Goal: Task Accomplishment & Management: Use online tool/utility

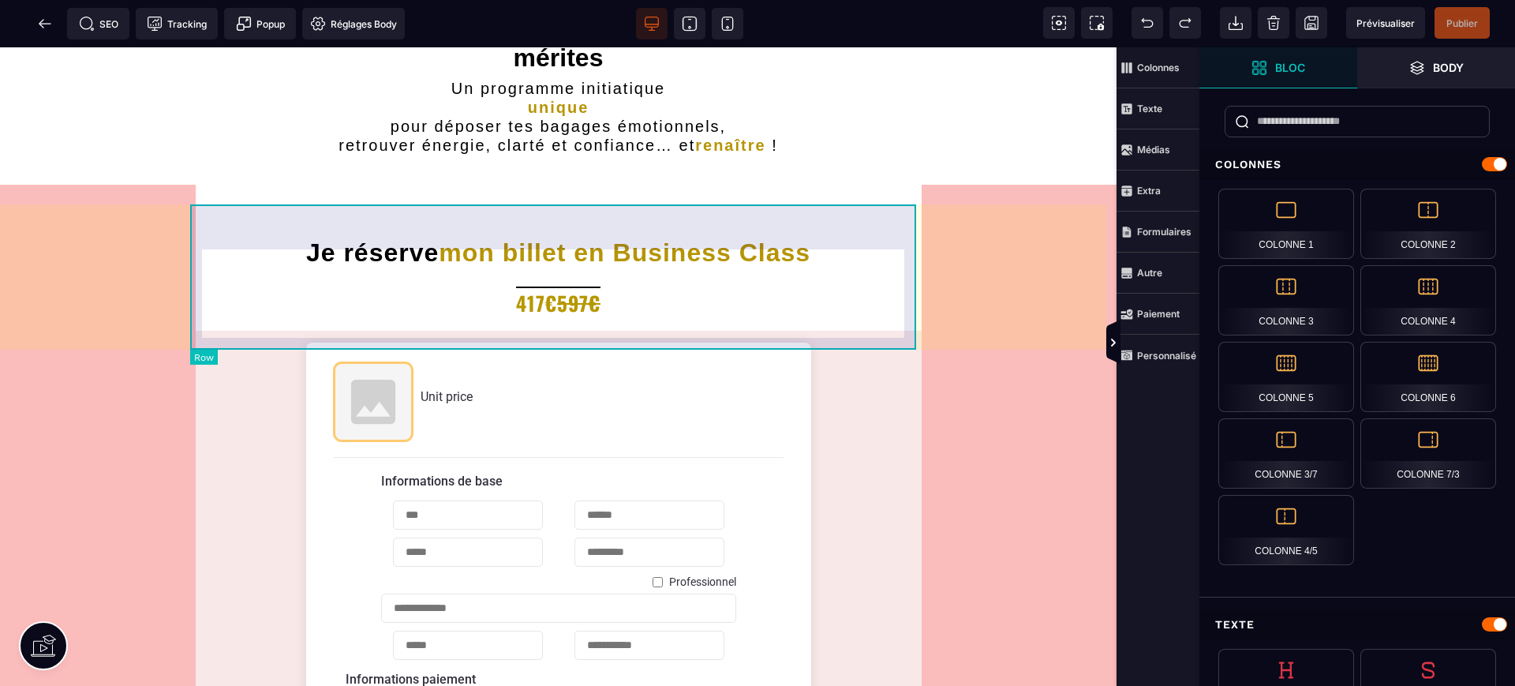
scroll to position [263, 0]
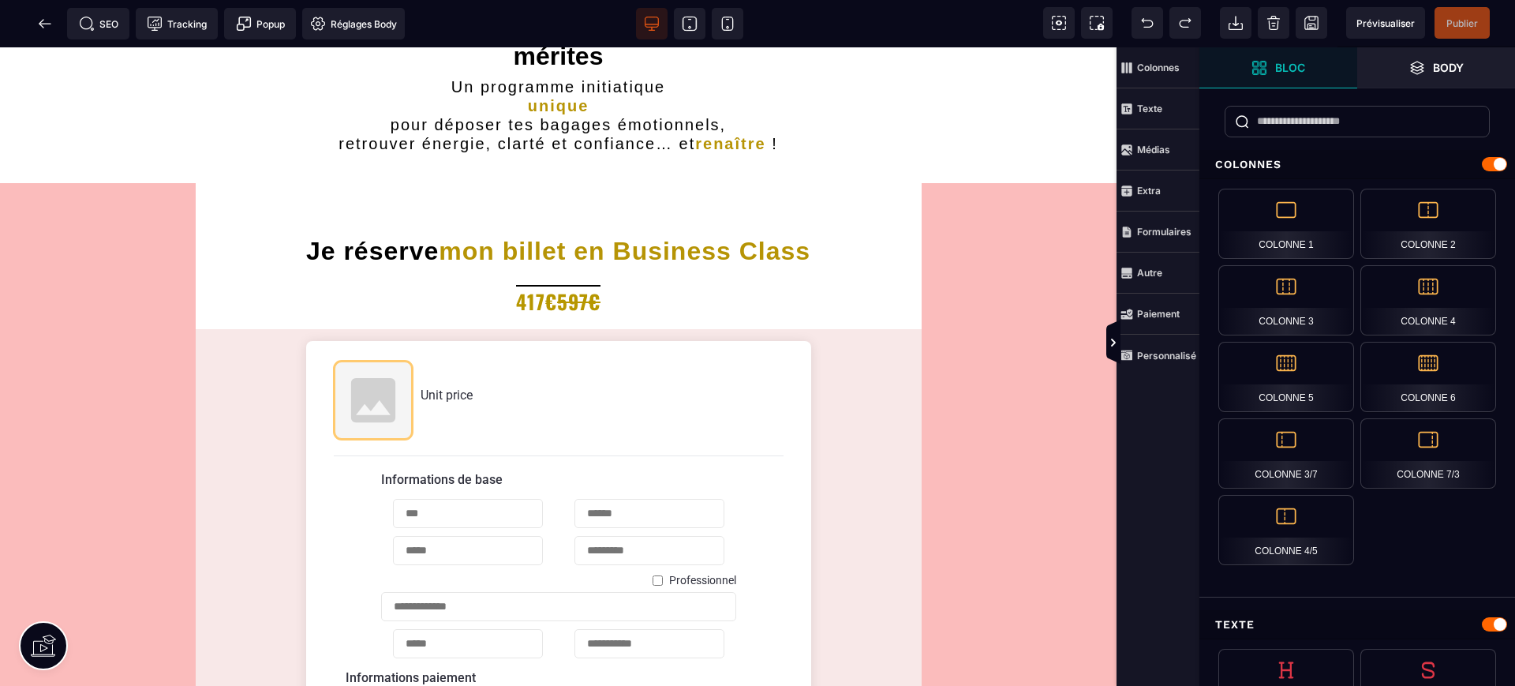
click at [1380, 26] on span "Prévisualiser" at bounding box center [1386, 23] width 58 height 12
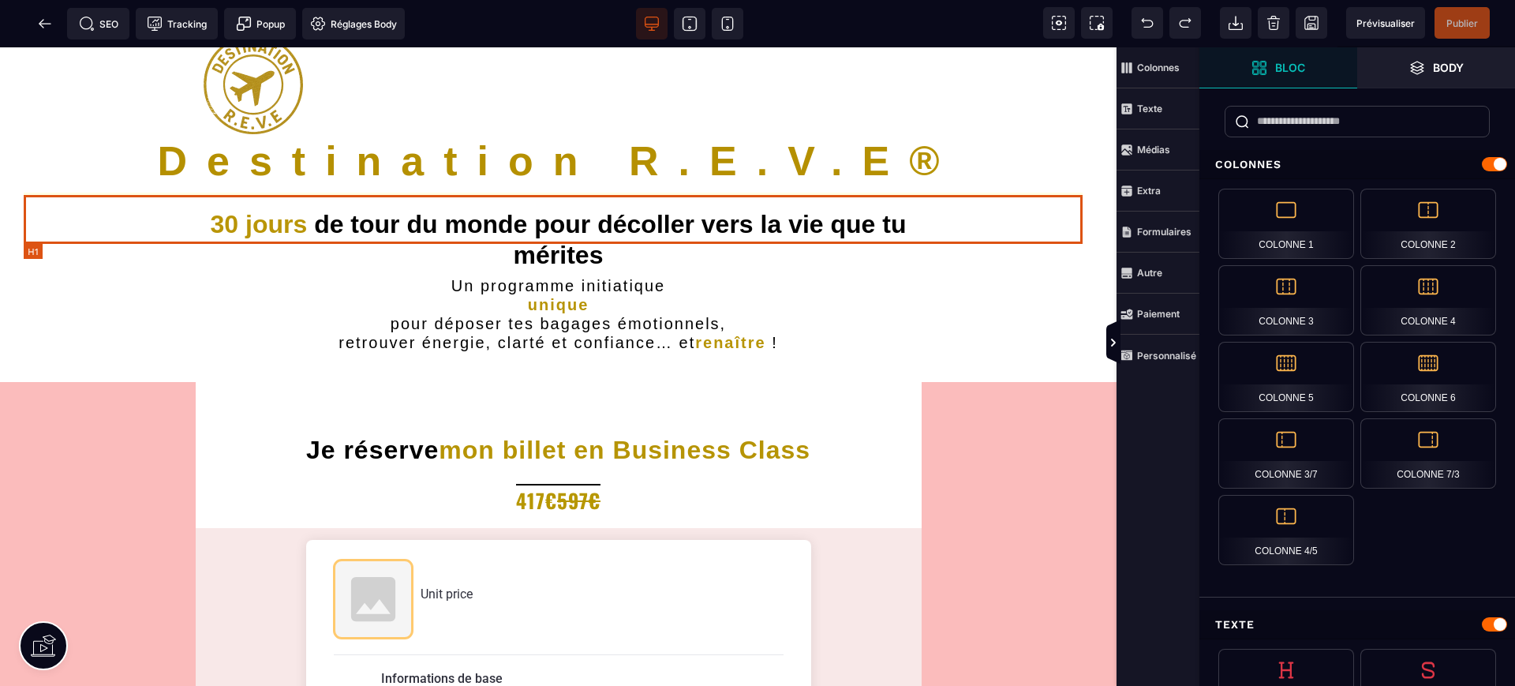
scroll to position [0, 0]
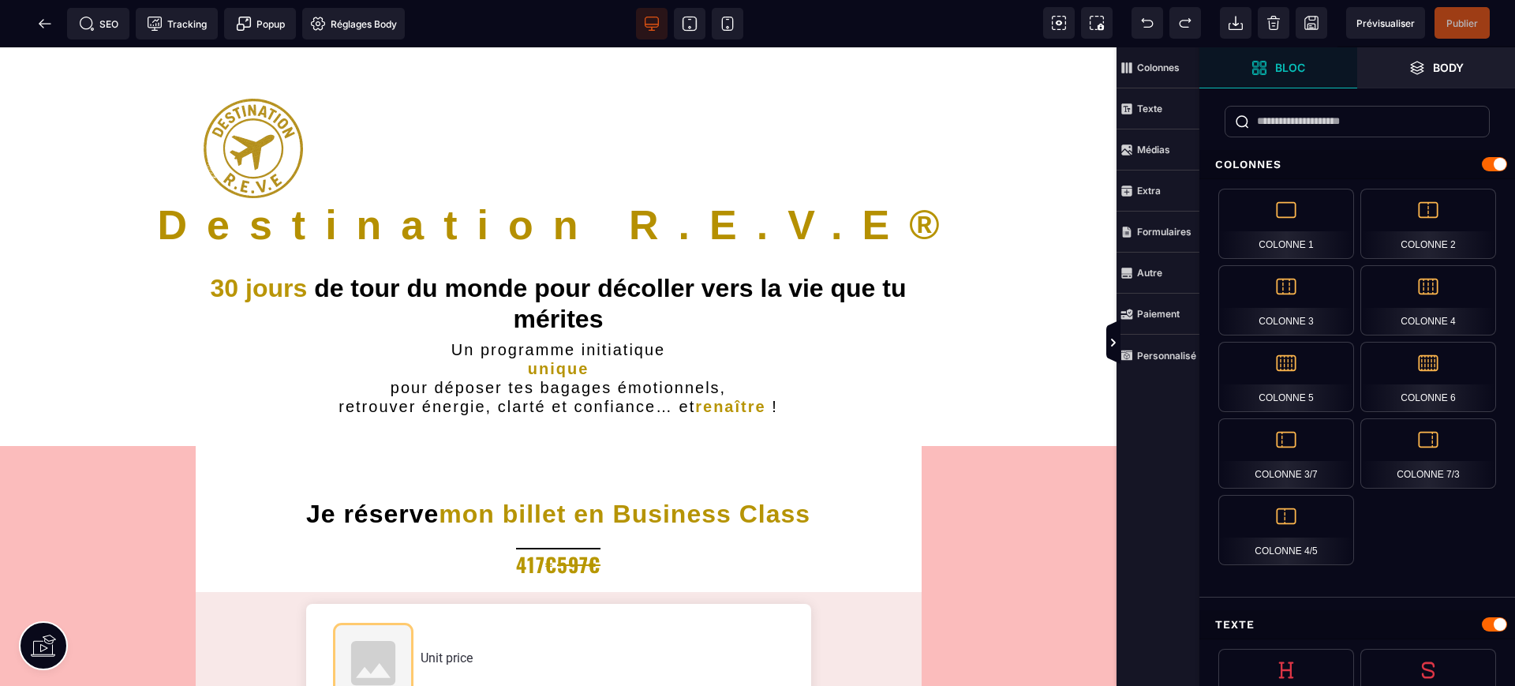
click at [36, 20] on span at bounding box center [45, 24] width 32 height 32
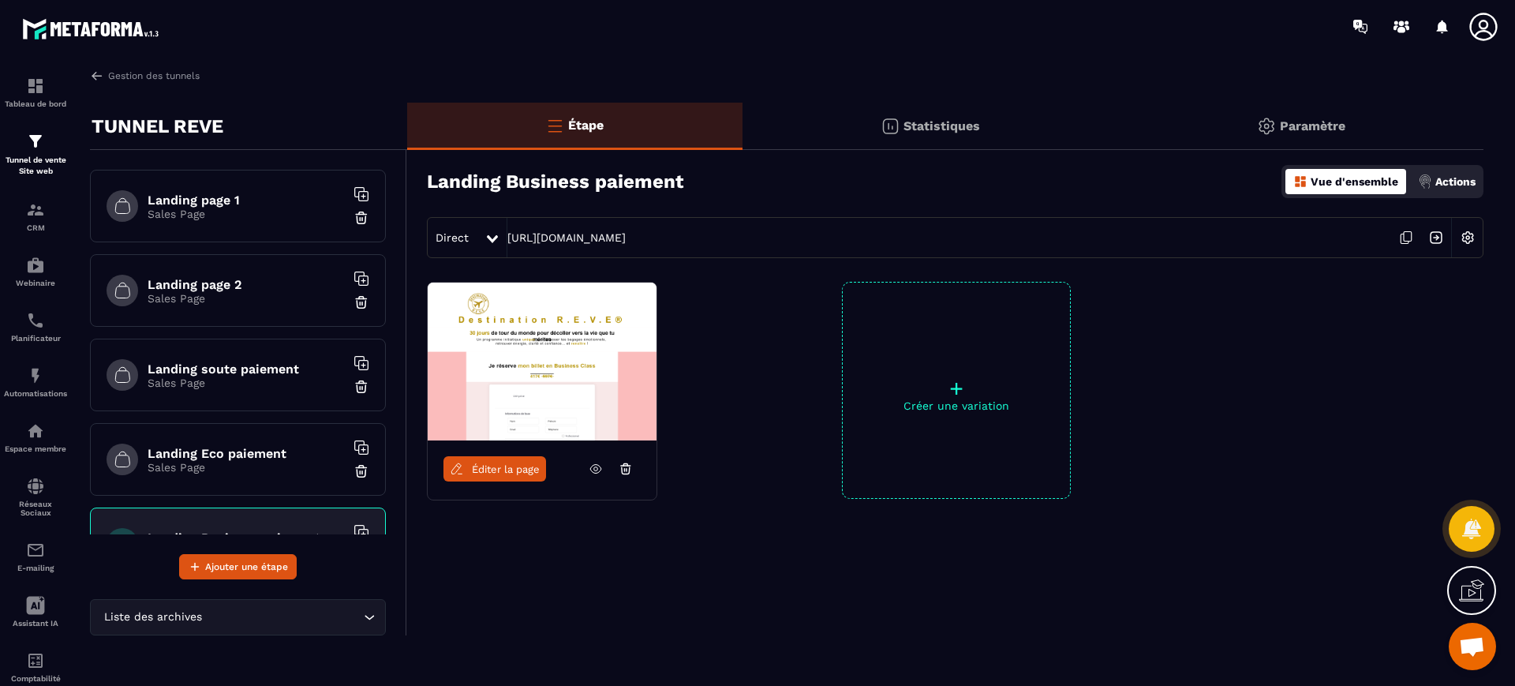
click at [1403, 239] on icon at bounding box center [1406, 238] width 30 height 30
click at [1462, 642] on span "Ouvrir le chat" at bounding box center [1472, 648] width 26 height 22
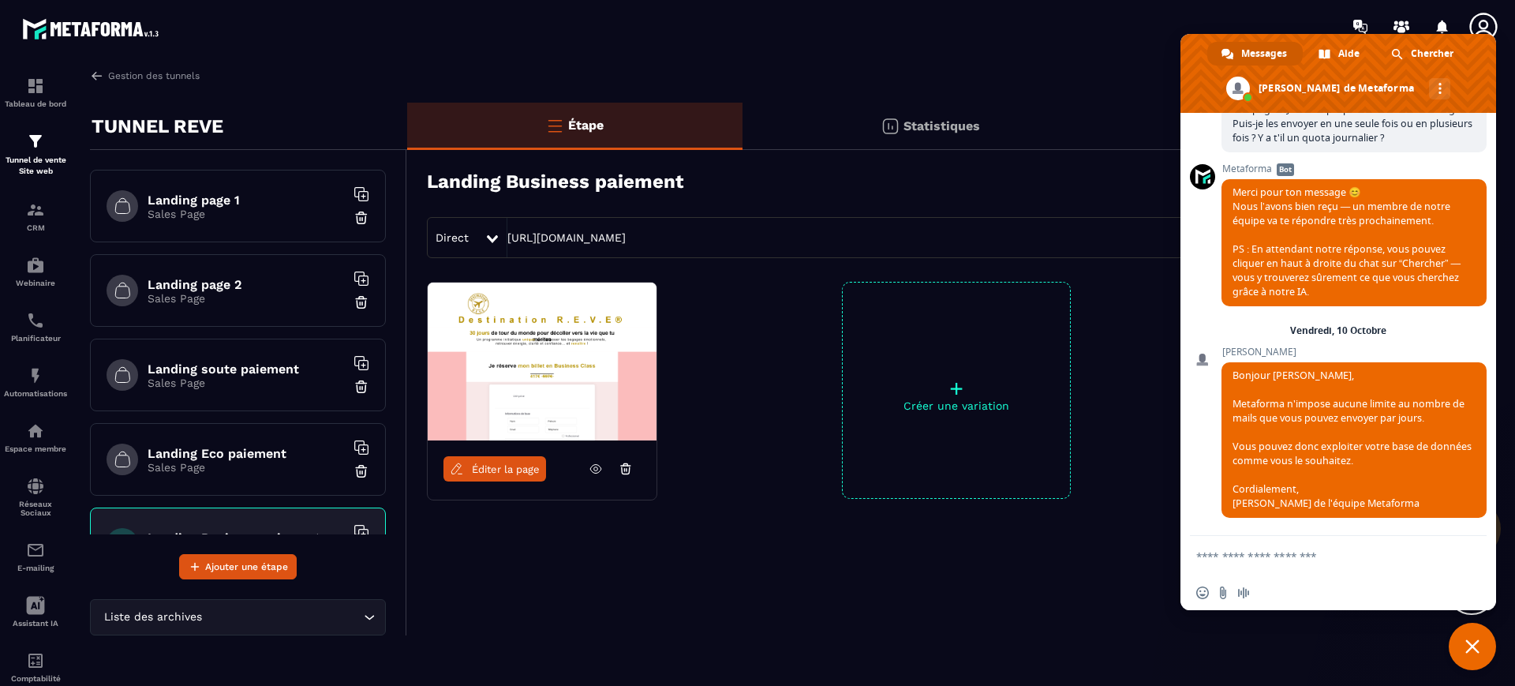
click at [1146, 341] on div "Éditer la page + Créer une variation" at bounding box center [945, 430] width 1076 height 296
click at [281, 80] on div "Gestion des tunnels" at bounding box center [787, 76] width 1394 height 14
click at [149, 76] on link "Gestion des tunnels" at bounding box center [145, 76] width 110 height 14
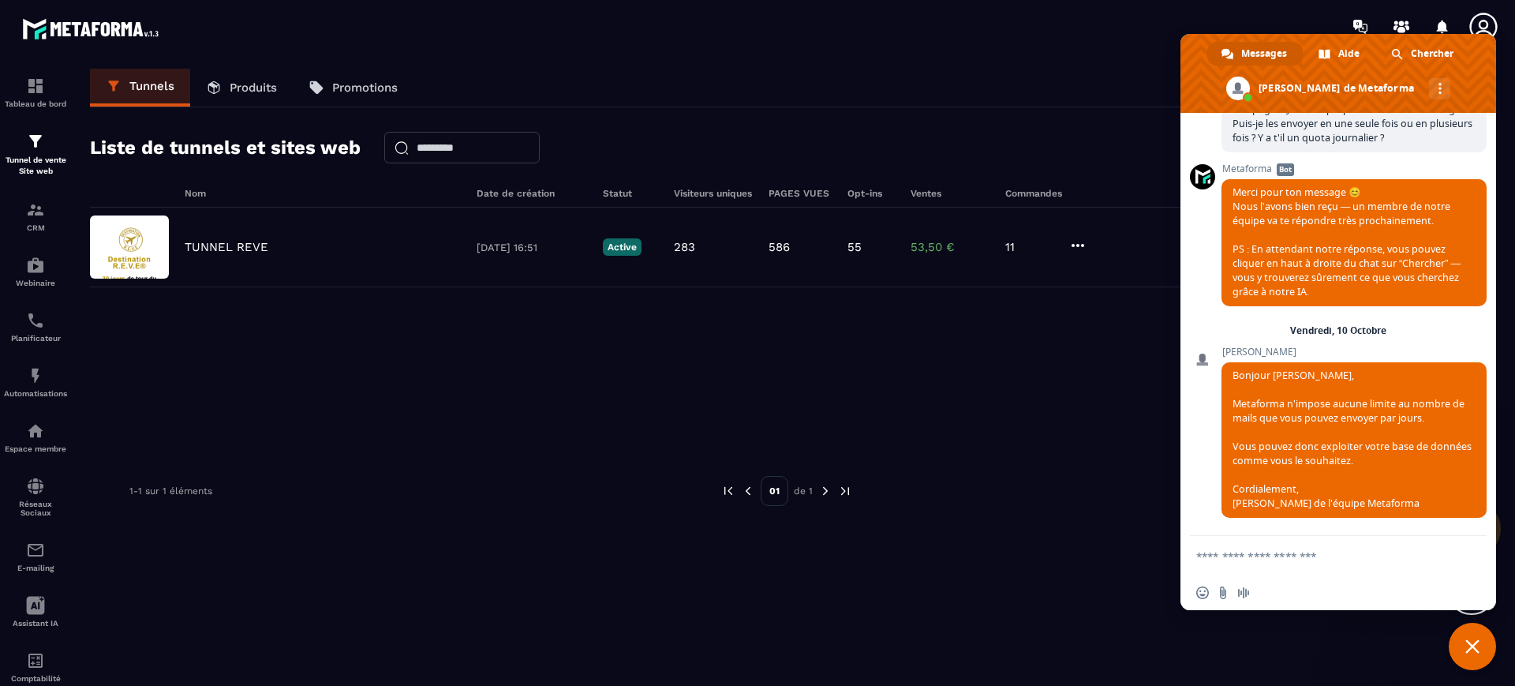
click at [1484, 17] on icon at bounding box center [1484, 27] width 32 height 32
